Goal: Information Seeking & Learning: Compare options

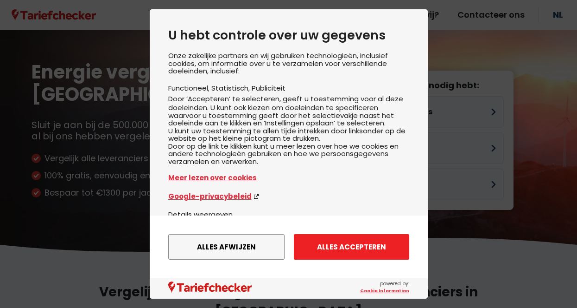
click at [331, 249] on button "Alles accepteren" at bounding box center [351, 247] width 115 height 26
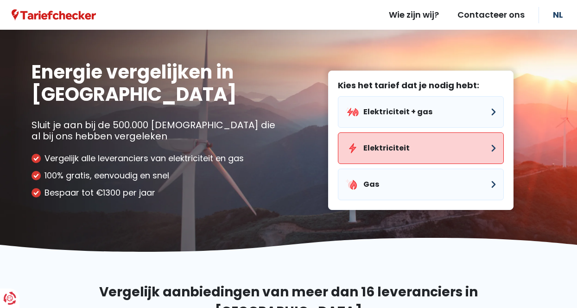
click at [405, 148] on button "Elektriciteit" at bounding box center [421, 148] width 166 height 32
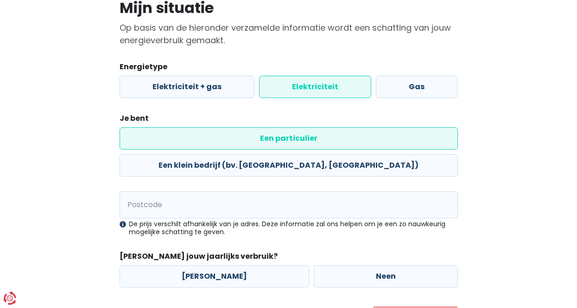
scroll to position [81, 0]
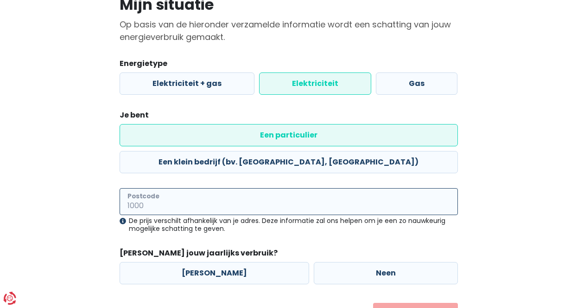
click at [199, 188] on input "Postcode" at bounding box center [289, 201] width 339 height 27
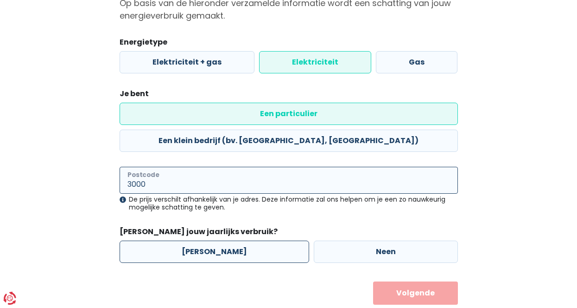
type input "3000"
click at [209, 240] on label "[PERSON_NAME]" at bounding box center [215, 251] width 190 height 22
click at [209, 240] on input "[PERSON_NAME]" at bounding box center [215, 251] width 190 height 22
radio input "true"
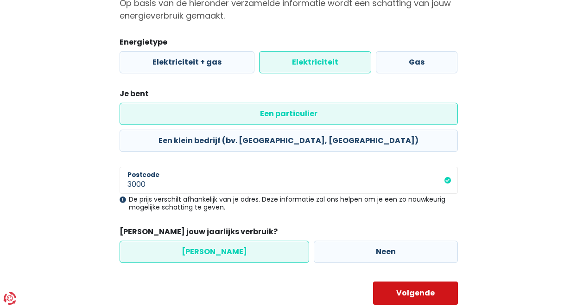
click at [404, 281] on button "Volgende" at bounding box center [415, 292] width 85 height 23
select select
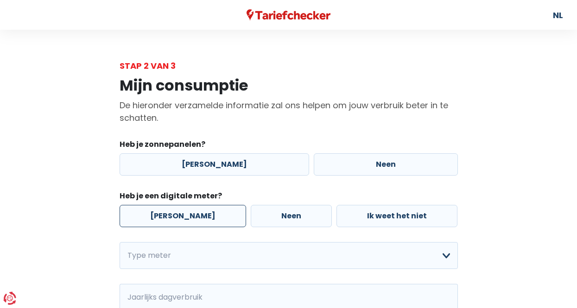
click at [200, 215] on label "[PERSON_NAME]" at bounding box center [183, 216] width 127 height 22
click at [200, 215] on input "[PERSON_NAME]" at bounding box center [183, 216] width 127 height 22
radio input "true"
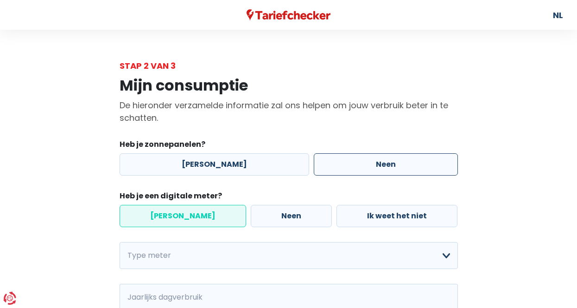
click at [335, 161] on label "Neen" at bounding box center [386, 164] width 144 height 22
click at [335, 161] on input "Neen" at bounding box center [386, 164] width 144 height 22
radio input "true"
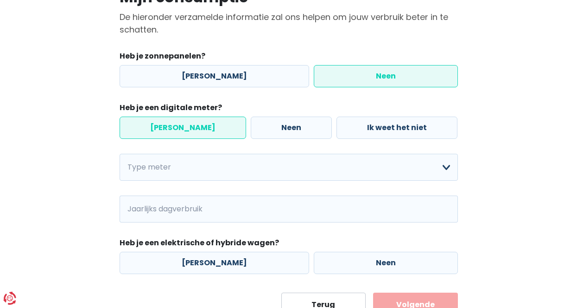
scroll to position [99, 0]
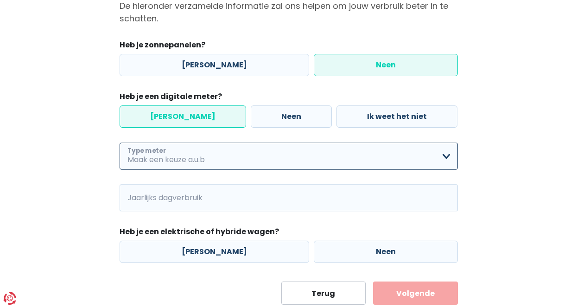
click at [330, 158] on select "Enkelvoudig Tweevoudig Enkelvoudig + uitsluitend nachttarief Tweevoudig + uitsl…" at bounding box center [289, 155] width 339 height 27
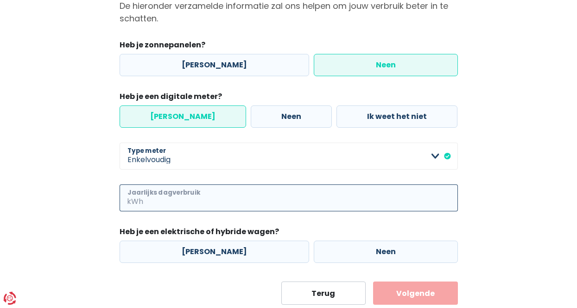
click at [227, 194] on input "Jaarlijks dagverbruik" at bounding box center [301, 197] width 313 height 27
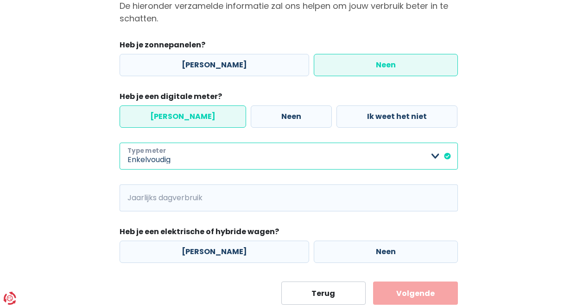
click at [177, 160] on select "Enkelvoudig Tweevoudig Enkelvoudig + uitsluitend nachttarief Tweevoudig + uitsl…" at bounding box center [289, 155] width 339 height 27
select select "day_night_bi_hourly"
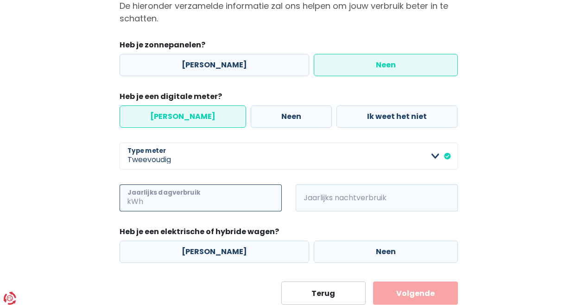
click at [170, 195] on input "Jaarlijks dagverbruik" at bounding box center [213, 197] width 137 height 27
type input "181"
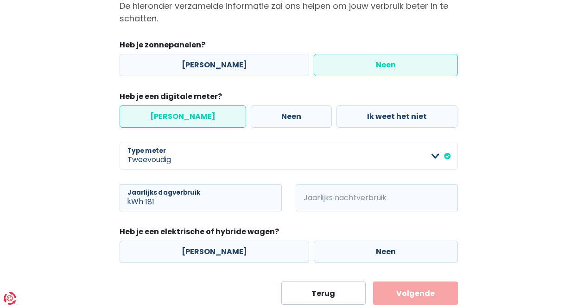
click at [314, 199] on span "kWh" at bounding box center [309, 197] width 26 height 27
click at [312, 196] on span "kWh" at bounding box center [309, 197] width 26 height 27
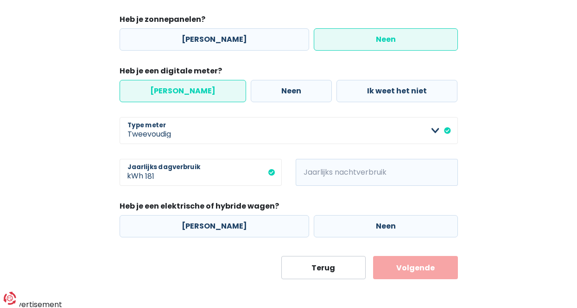
scroll to position [127, 0]
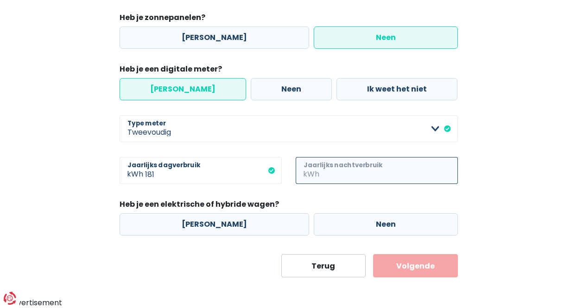
click at [337, 175] on input "Jaarlijks nachtverbruik" at bounding box center [389, 170] width 137 height 27
type input "89"
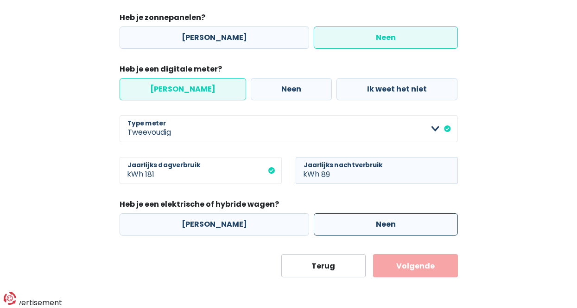
click at [314, 228] on label "Neen" at bounding box center [386, 224] width 144 height 22
click at [314, 228] on input "Neen" at bounding box center [386, 224] width 144 height 22
radio input "true"
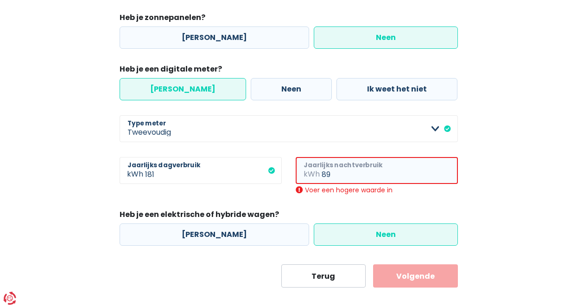
click at [353, 177] on input "89" at bounding box center [390, 170] width 136 height 27
type input "8"
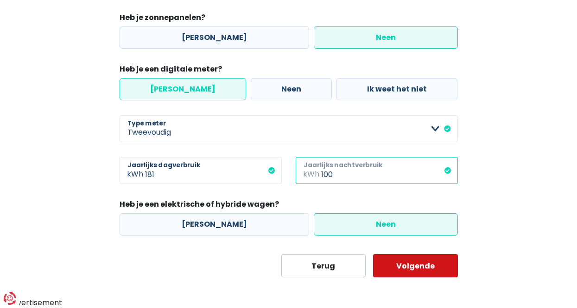
type input "100"
click at [397, 264] on button "Volgende" at bounding box center [415, 265] width 85 height 23
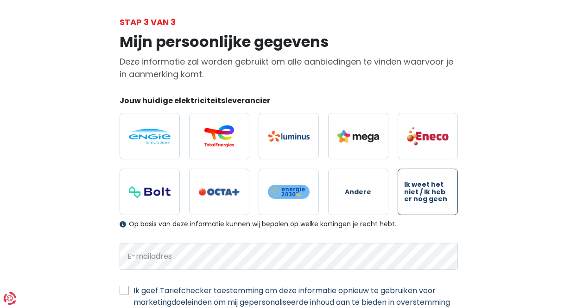
scroll to position [47, 0]
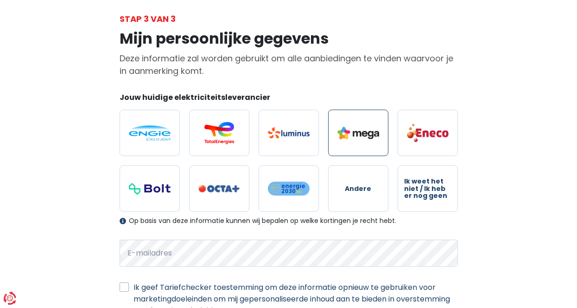
click at [368, 135] on img at bounding box center [359, 133] width 42 height 13
click at [368, 135] on input "radio" at bounding box center [358, 132] width 60 height 46
radio input "true"
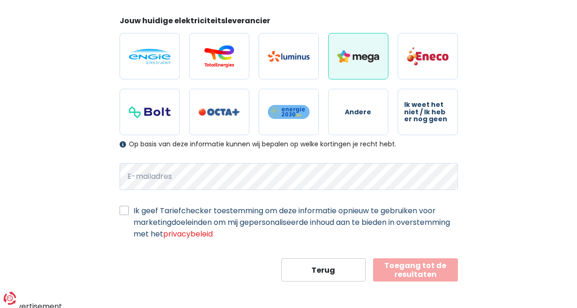
scroll to position [126, 0]
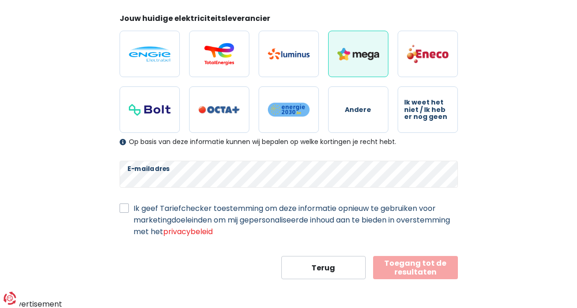
click at [129, 213] on div "Ik geef Tariefchecker toestemming om deze informatie opnieuw te gebruiken voor …" at bounding box center [289, 219] width 339 height 35
click at [134, 206] on label "Ik geef Tariefchecker toestemming om deze informatie opnieuw te gebruiken voor …" at bounding box center [296, 219] width 325 height 35
click at [122, 206] on input "Ik geef Tariefchecker toestemming om deze informatie opnieuw te gebruiken voor …" at bounding box center [124, 206] width 9 height 9
checkbox input "true"
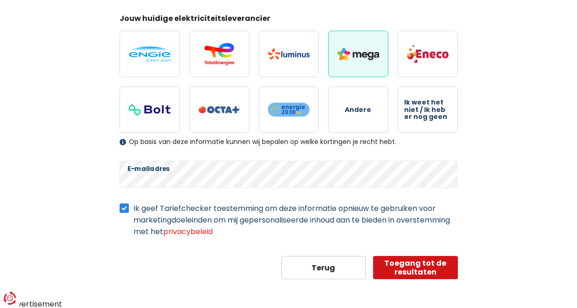
click at [413, 272] on button "Toegang tot de resultaten" at bounding box center [415, 267] width 85 height 23
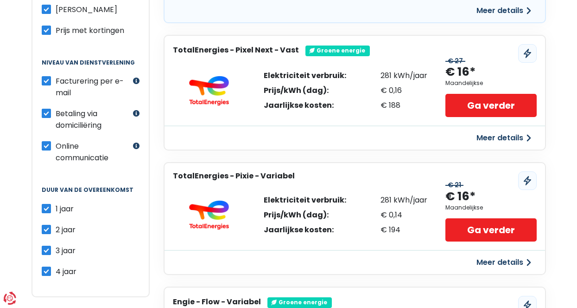
scroll to position [291, 0]
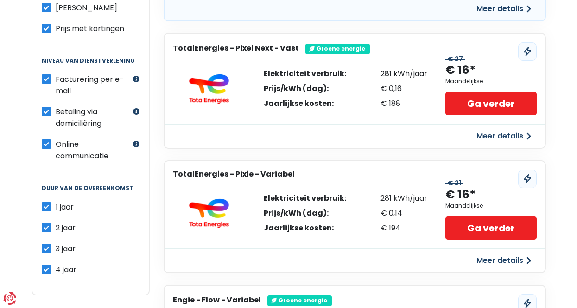
click at [51, 223] on div "2 jaar" at bounding box center [91, 228] width 98 height 12
click at [56, 225] on label "2 jaar" at bounding box center [66, 228] width 20 height 12
click at [46, 225] on input "2 jaar" at bounding box center [46, 226] width 9 height 9
checkbox input "false"
click at [56, 244] on label "3 jaar" at bounding box center [66, 249] width 20 height 12
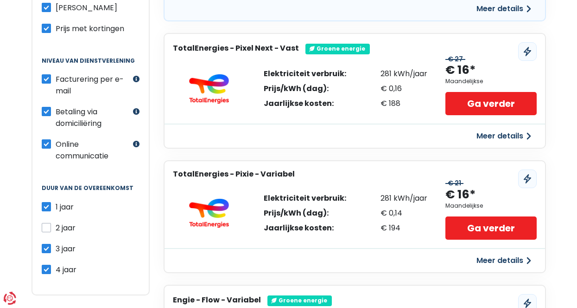
click at [48, 244] on input "3 jaar" at bounding box center [46, 247] width 9 height 9
checkbox input "false"
click at [56, 265] on label "4 jaar" at bounding box center [66, 269] width 21 height 12
click at [48, 265] on input "4 jaar" at bounding box center [46, 267] width 9 height 9
checkbox input "false"
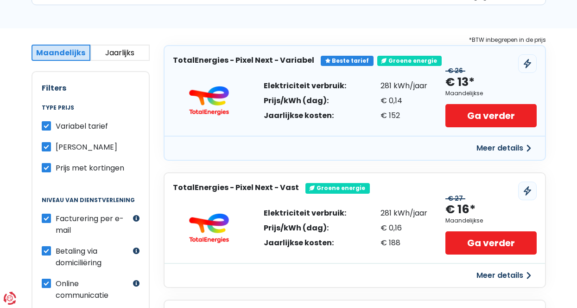
scroll to position [152, 0]
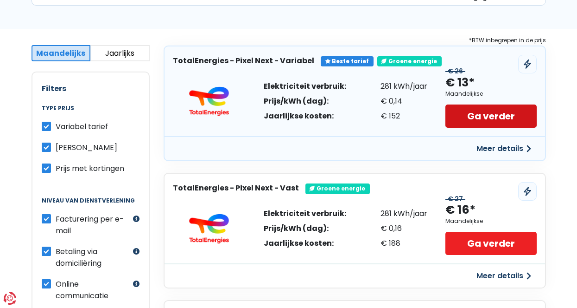
click at [480, 115] on link "Ga verder" at bounding box center [491, 115] width 91 height 23
